Goal: Task Accomplishment & Management: Use online tool/utility

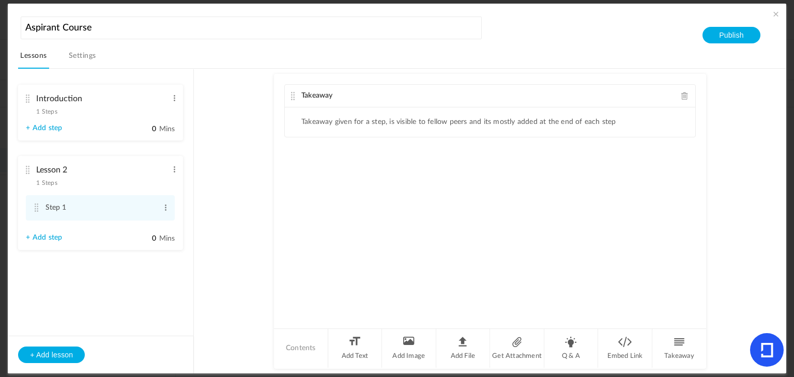
click at [175, 176] on li "Lesson 2 1 Steps Edit Delete Step 1 Edit Delete + Add step 0" at bounding box center [100, 203] width 165 height 94
click at [176, 174] on span at bounding box center [175, 169] width 8 height 10
click at [159, 184] on link "Edit" at bounding box center [158, 186] width 40 height 12
click at [62, 110] on div "Introduction 1 Steps Edit Delete" at bounding box center [97, 102] width 142 height 27
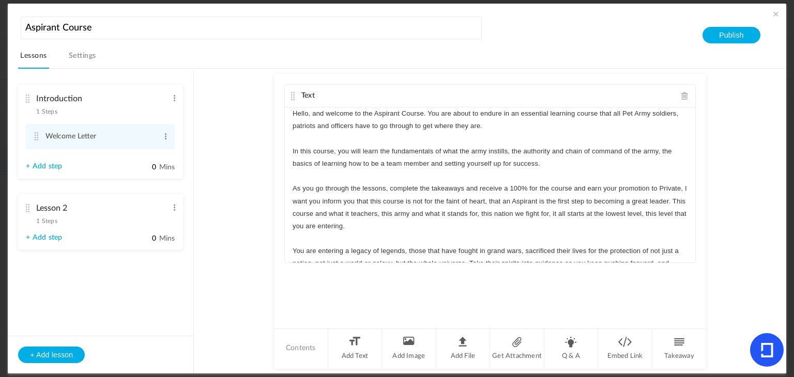
click at [462, 189] on p "As you go through the lessons, complete the takeaways and receive a 100% for th…" at bounding box center [490, 208] width 395 height 50
click at [550, 189] on p "As you go through the lessons, complete all knowledge questions and reflections…" at bounding box center [490, 208] width 395 height 50
click at [660, 187] on p "As you go through the lessons, complete all knowledge questions and reflections…" at bounding box center [490, 208] width 395 height 50
click at [57, 221] on div "Lesson 2 1 Steps Edit Delete" at bounding box center [97, 212] width 142 height 27
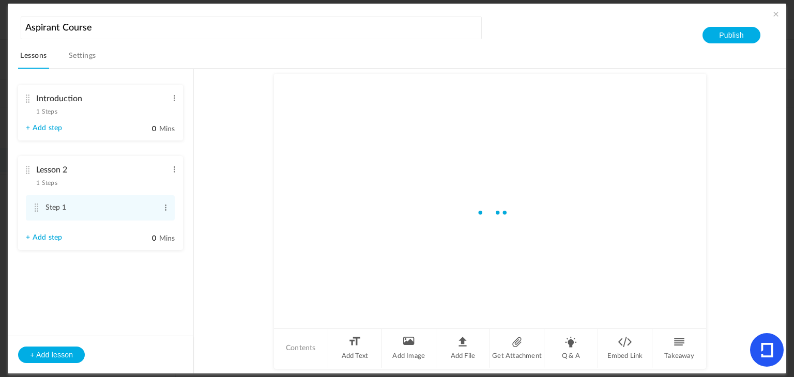
click at [51, 223] on li "Lesson 2 1 Steps Edit Delete Step 1 Edit Delete + Add step 0" at bounding box center [100, 203] width 165 height 94
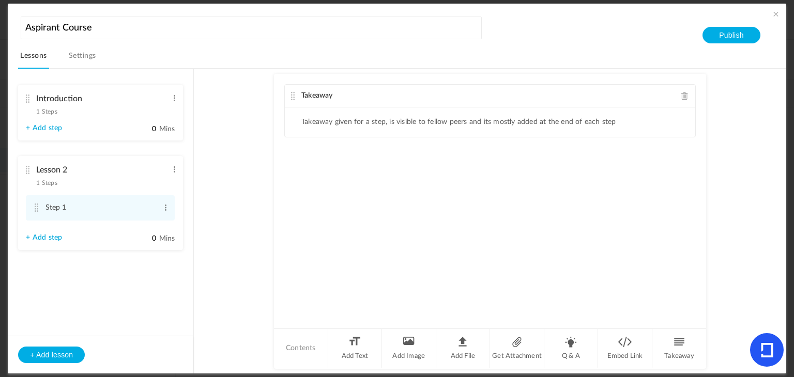
click at [681, 92] on span at bounding box center [684, 96] width 7 height 8
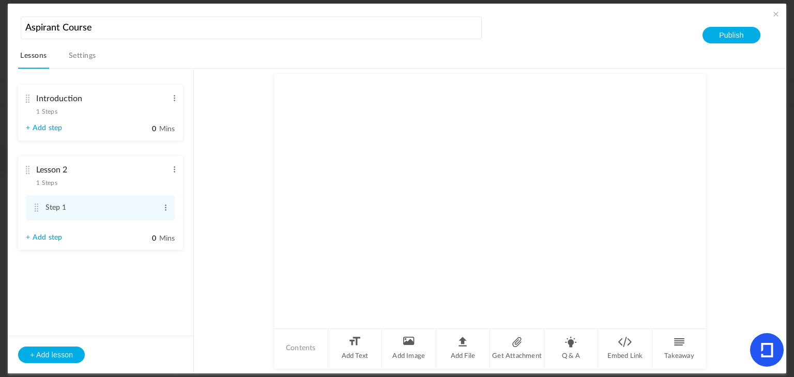
click at [299, 342] on li "Contents" at bounding box center [301, 348] width 54 height 39
click at [575, 338] on li "Q & A" at bounding box center [571, 348] width 54 height 39
click at [357, 134] on div "Single Select Single Select Multi Select True or False Paragraph Answer" at bounding box center [348, 130] width 95 height 21
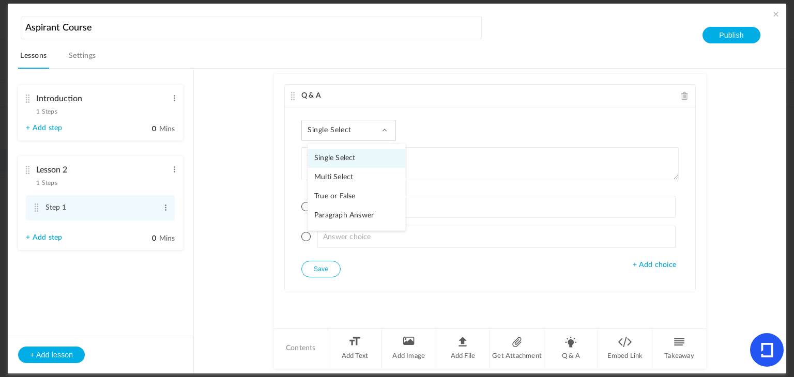
click at [360, 215] on link "Paragraph Answer" at bounding box center [356, 215] width 97 height 19
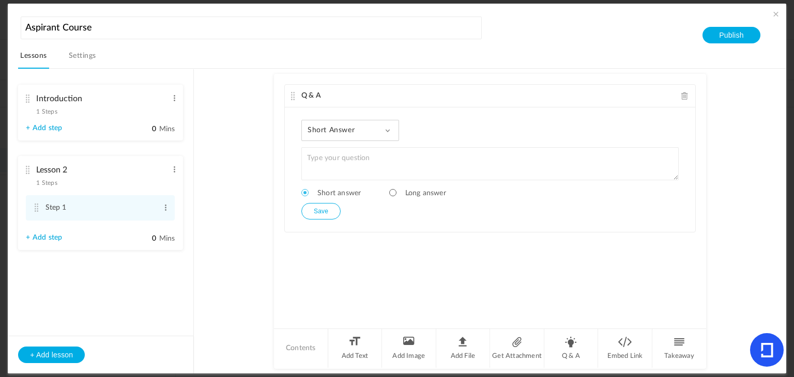
click at [363, 126] on div "Short Answer Single Select Multi Select True or False Paragraph Answer" at bounding box center [350, 130] width 98 height 21
click at [345, 179] on link "Multi Select" at bounding box center [356, 177] width 97 height 19
click at [357, 133] on div "Multi Select Single Select Multi Select True or False Paragraph Answer" at bounding box center [347, 130] width 92 height 21
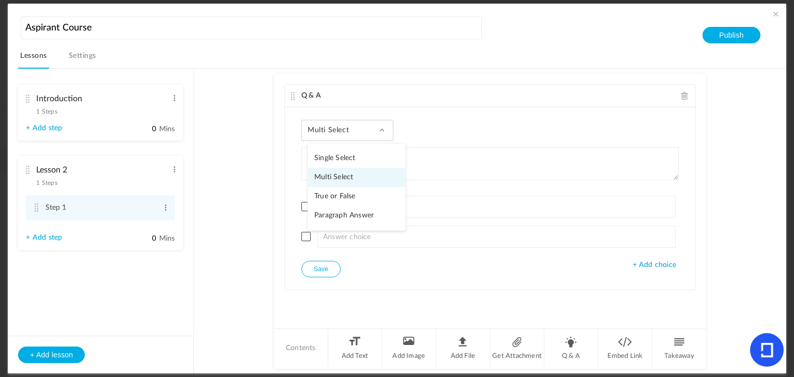
click at [348, 158] on link "Single Select" at bounding box center [356, 158] width 97 height 19
click at [685, 97] on span at bounding box center [684, 96] width 7 height 8
